Goal: Task Accomplishment & Management: Manage account settings

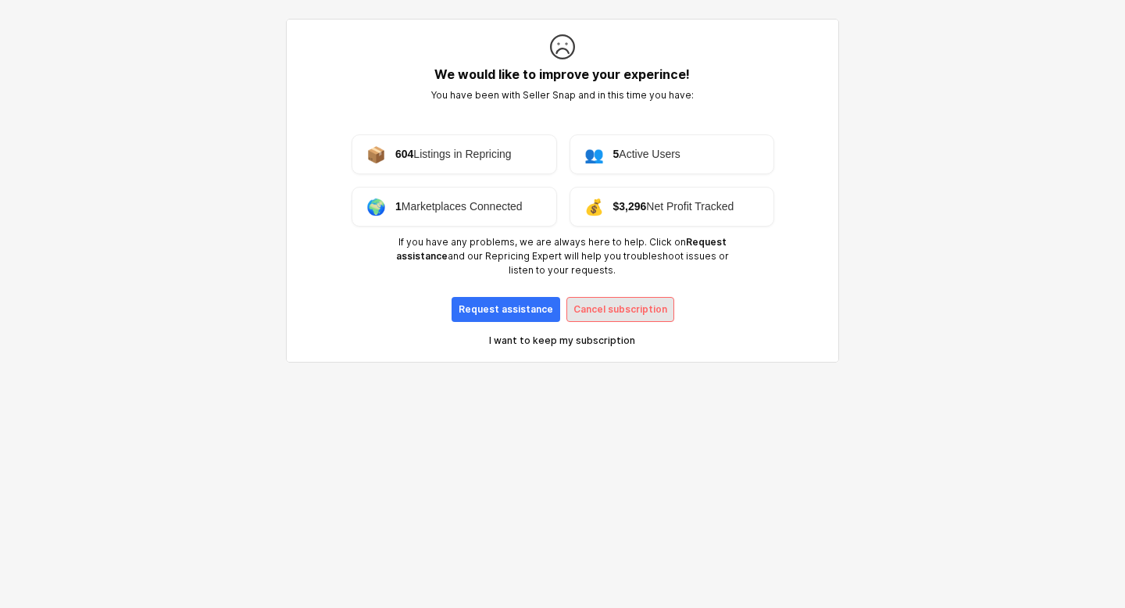
click at [648, 306] on p "Cancel subscription" at bounding box center [620, 309] width 94 height 12
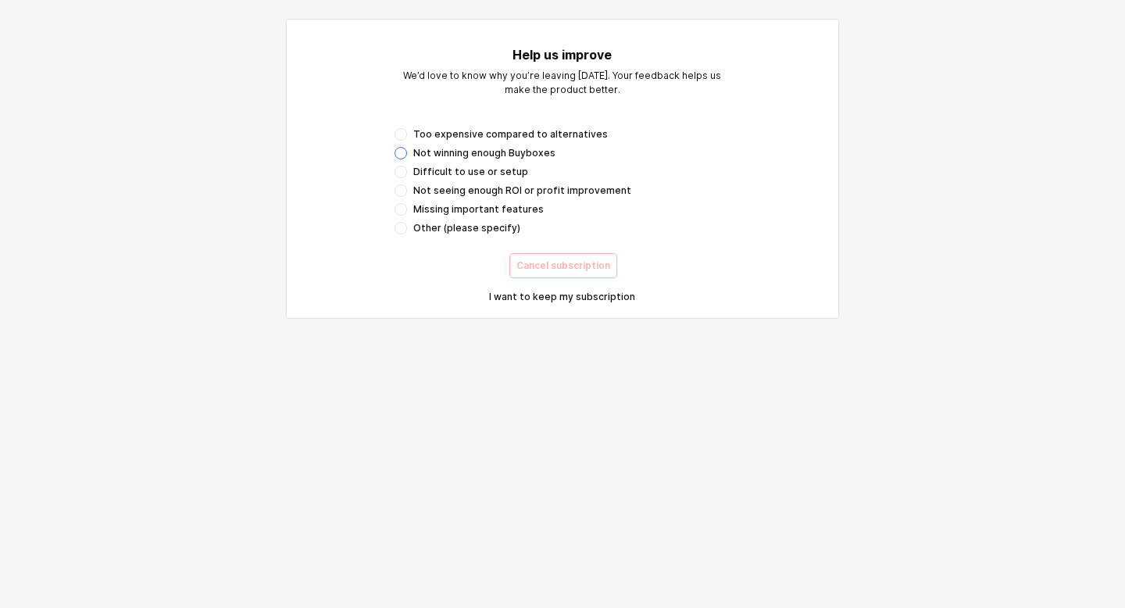
click at [403, 152] on div "App Frame" at bounding box center [401, 153] width 12 height 12
click at [403, 130] on div "App Frame" at bounding box center [401, 134] width 12 height 12
click at [560, 262] on p "Cancel subscription" at bounding box center [563, 265] width 94 height 12
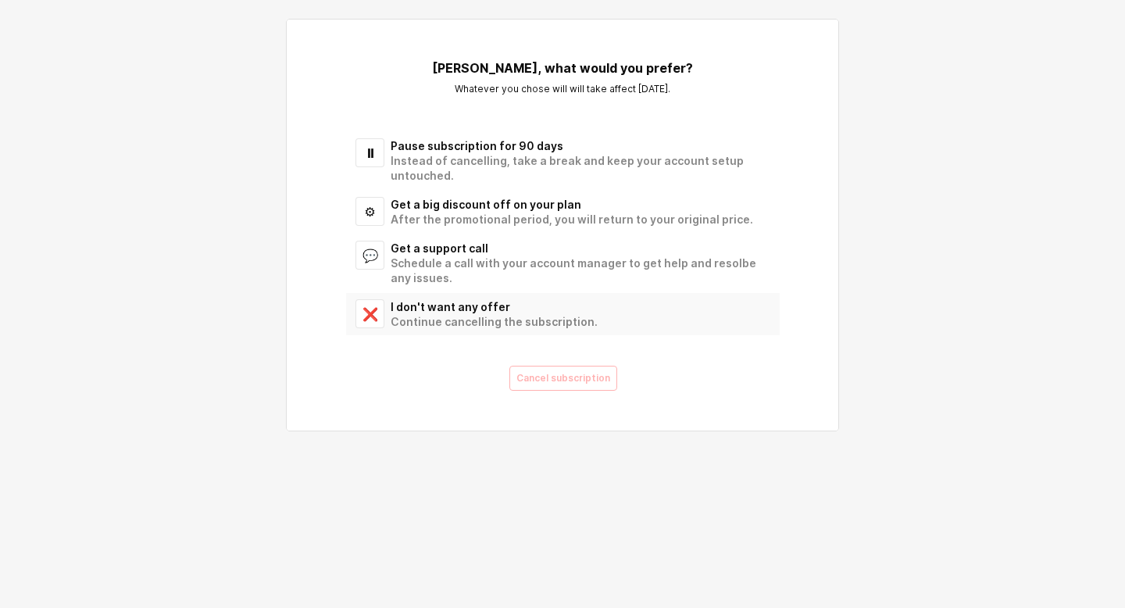
click at [448, 309] on div "I don't want any offer" at bounding box center [576, 306] width 370 height 15
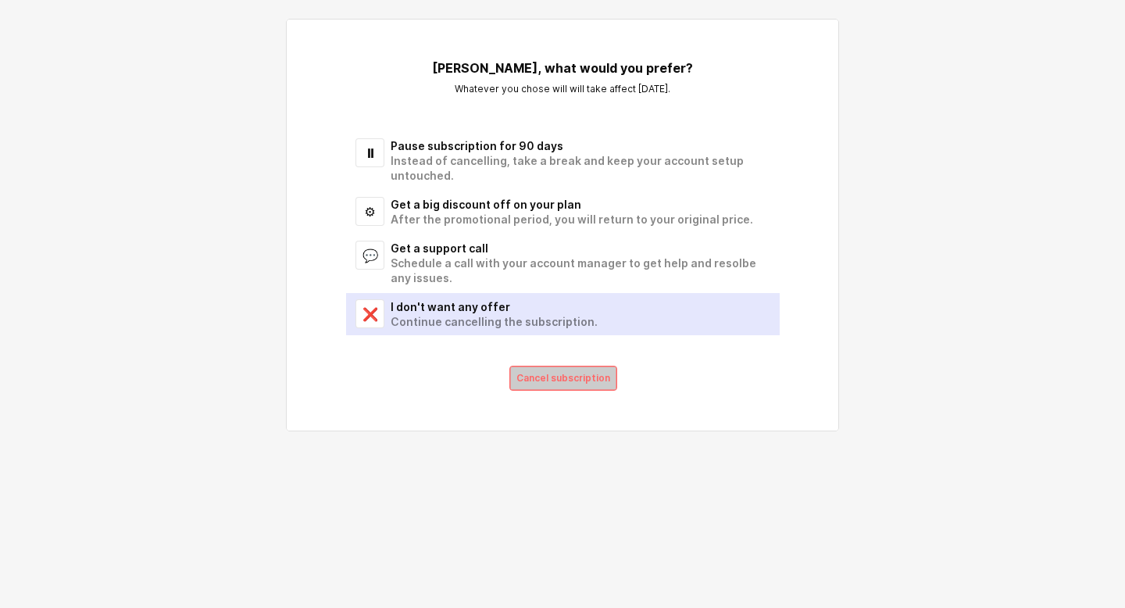
click at [552, 381] on p "Cancel subscription" at bounding box center [563, 378] width 94 height 12
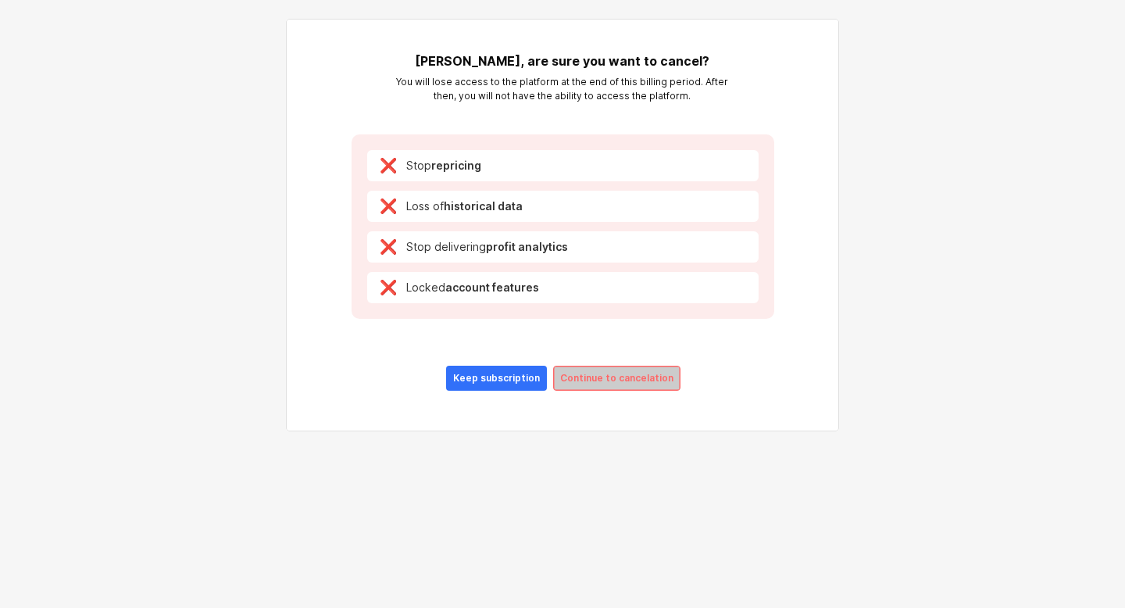
click at [602, 376] on p "Continue to cancelation" at bounding box center [616, 378] width 113 height 12
